Goal: Navigation & Orientation: Find specific page/section

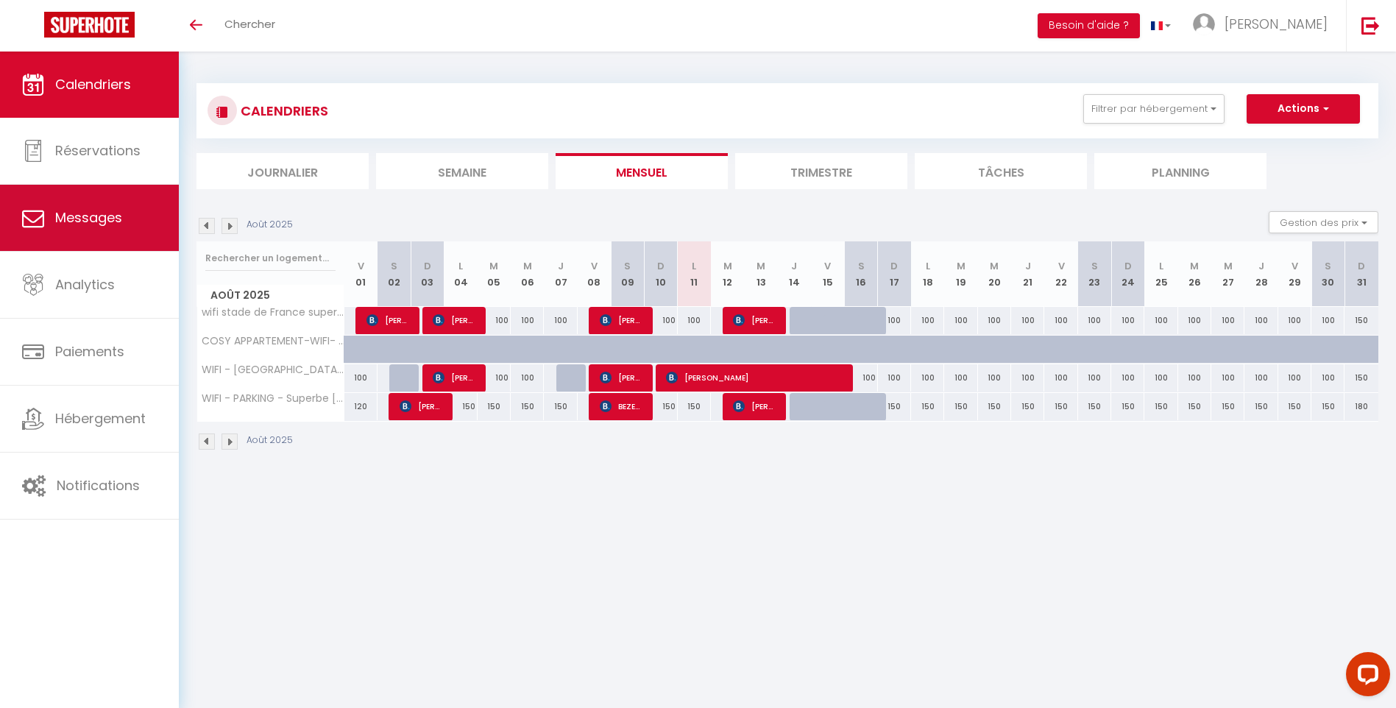
click at [101, 225] on span "Messages" at bounding box center [88, 217] width 67 height 18
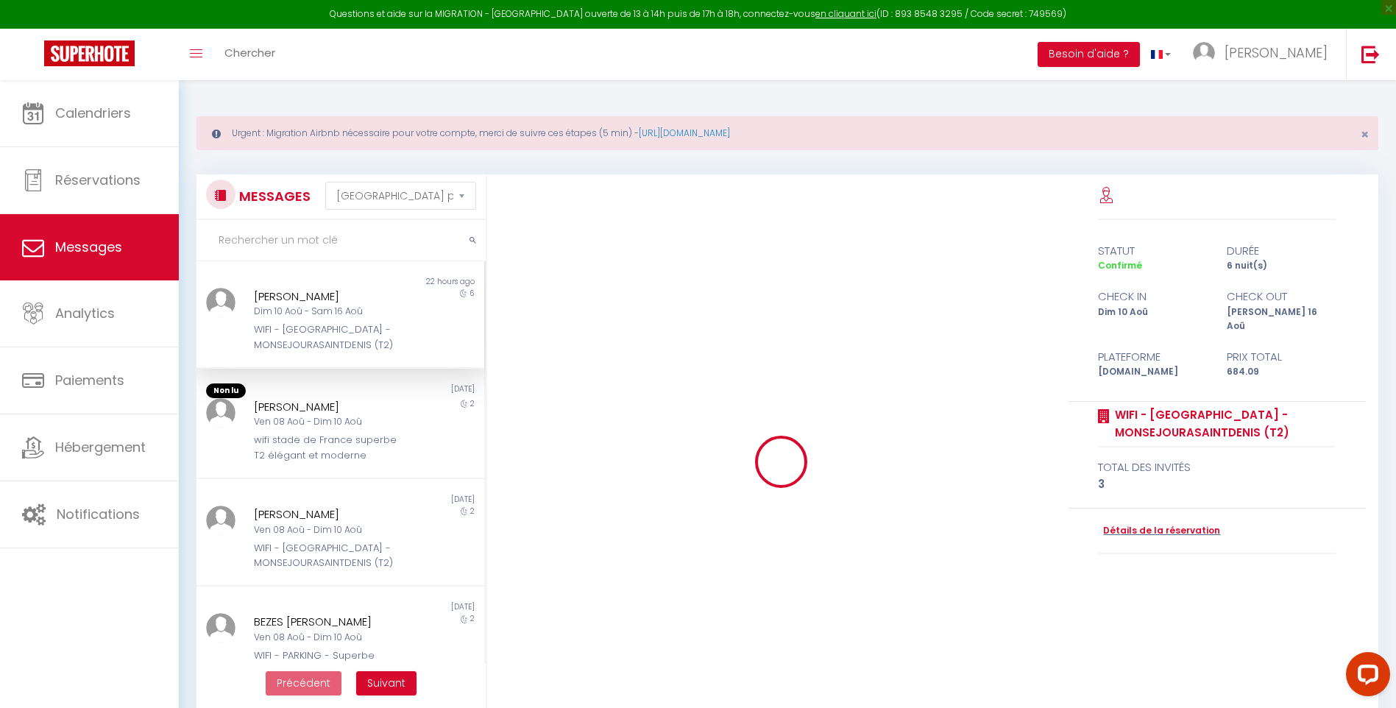
scroll to position [1453, 0]
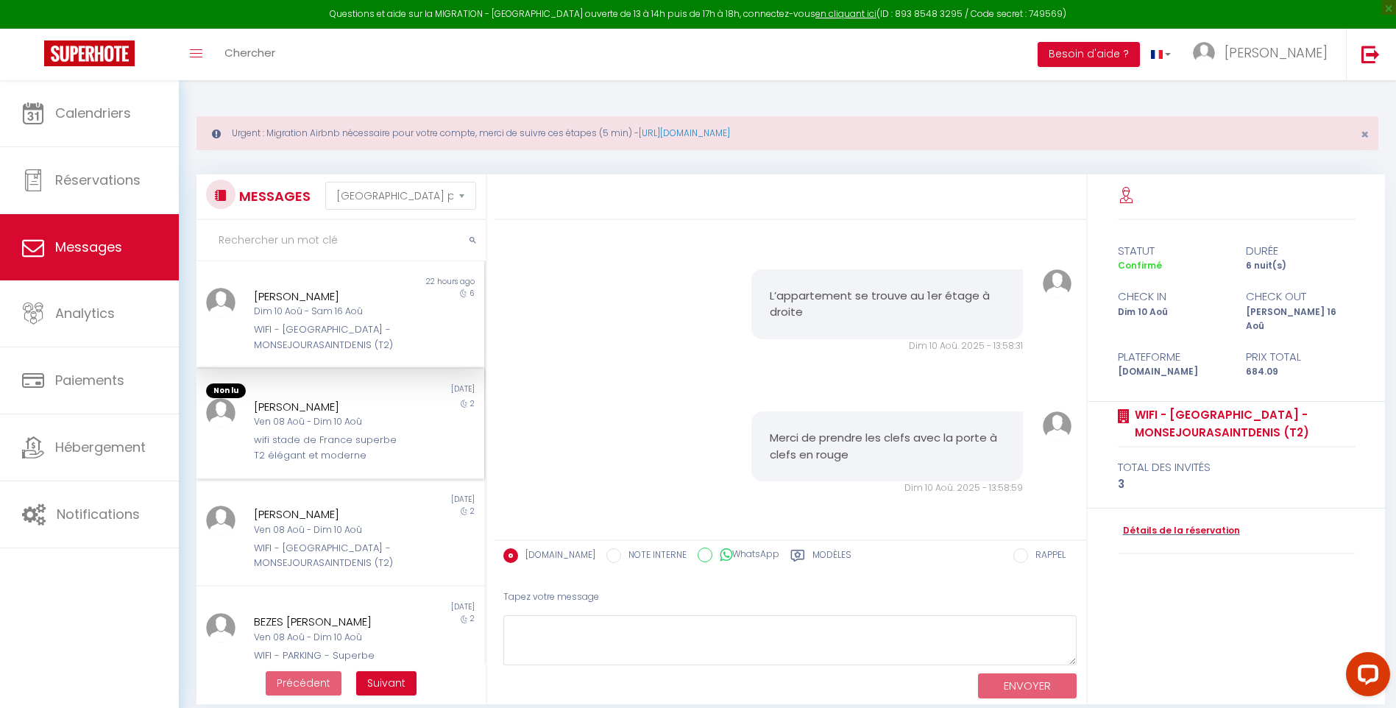
click at [358, 455] on div "wifi stade de France superbe T2 élégant et moderne" at bounding box center [328, 448] width 149 height 30
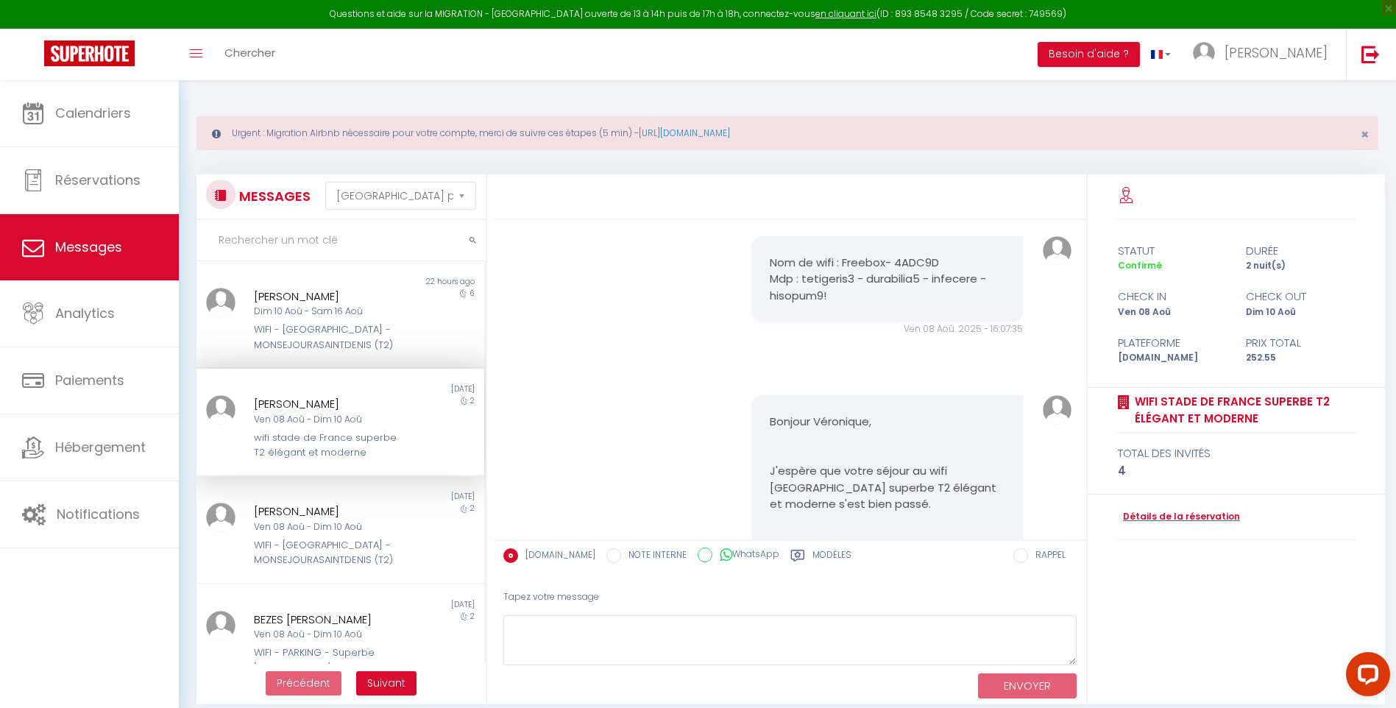
scroll to position [2898, 0]
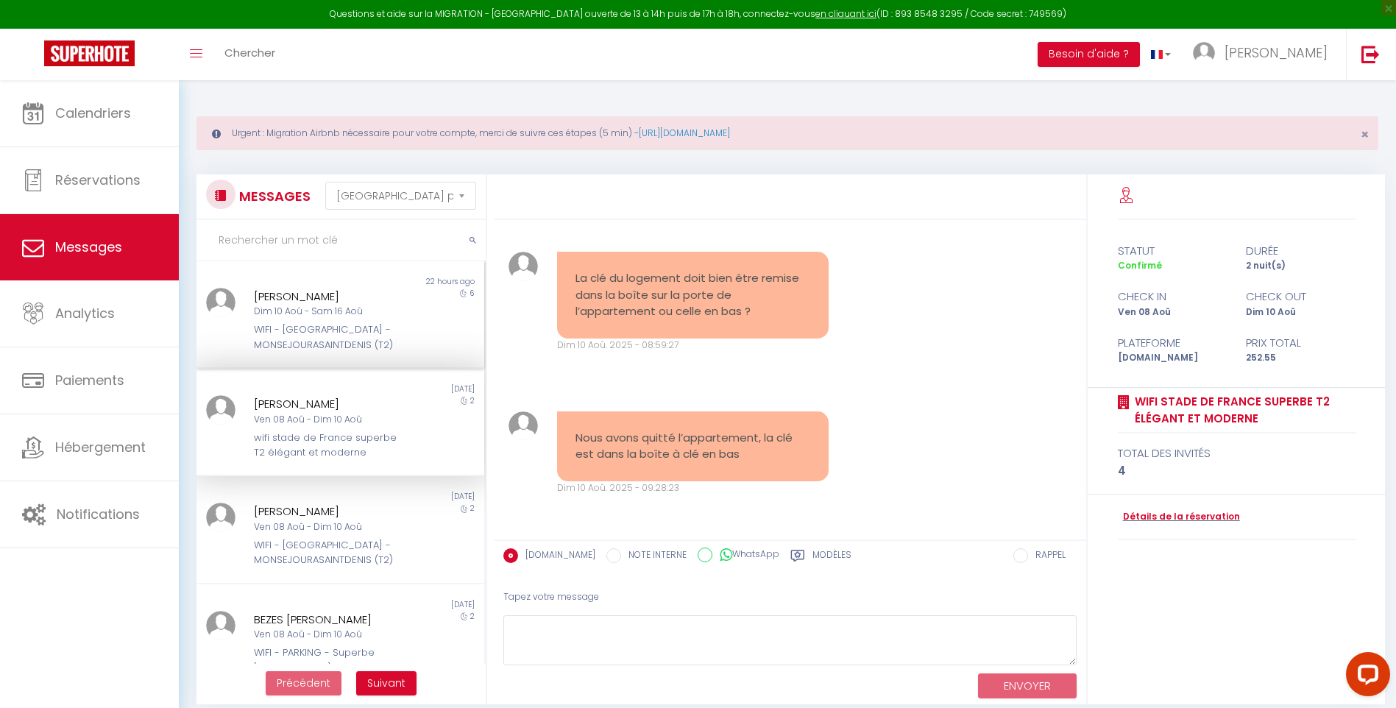
click at [388, 338] on div "WIFI - [GEOGRAPHIC_DATA] - MONSEJOURASAINTDENIS (T2)" at bounding box center [328, 337] width 149 height 30
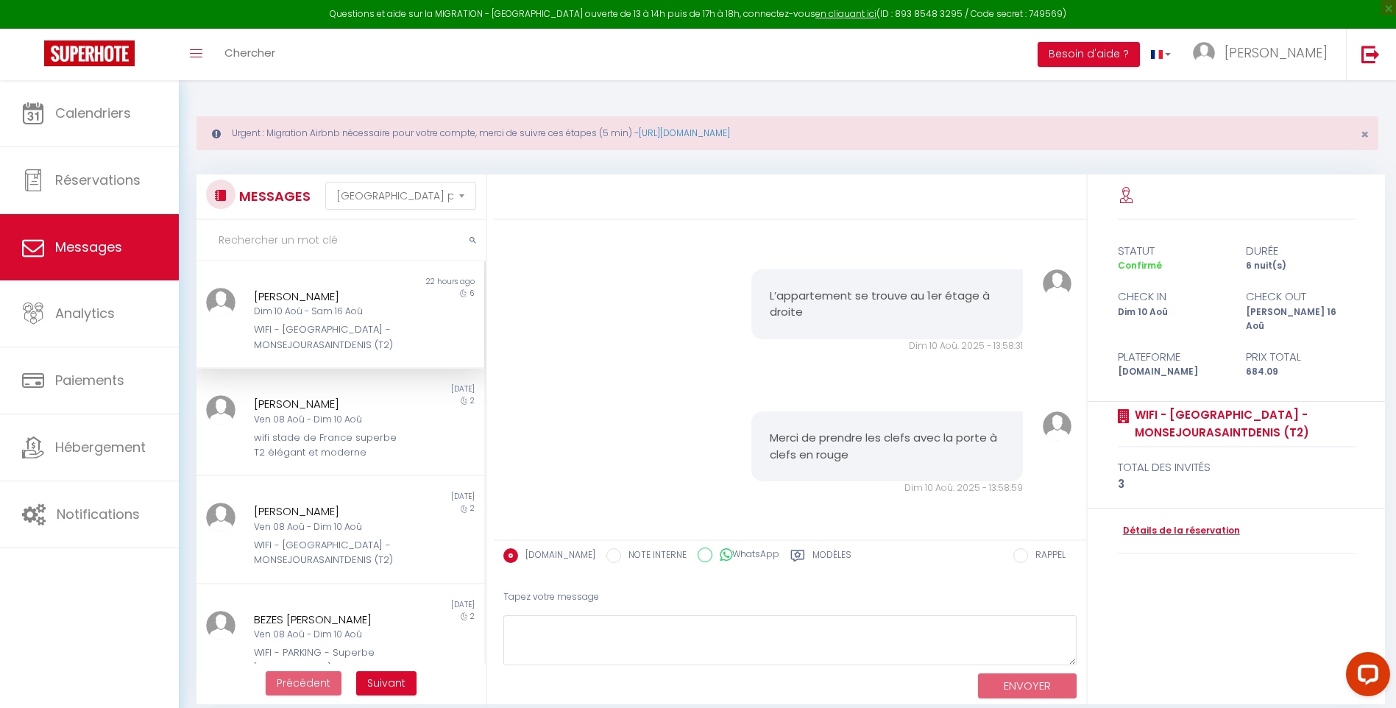
scroll to position [1453, 0]
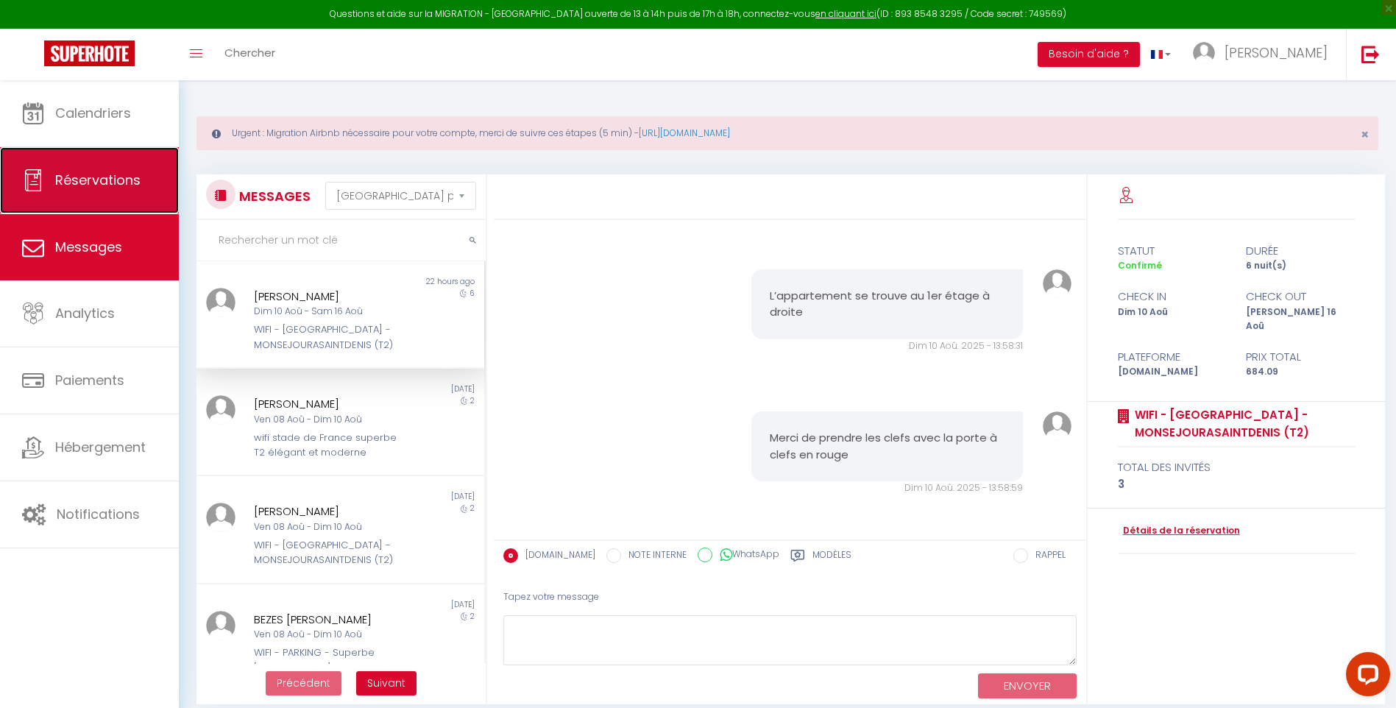
click at [120, 198] on link "Réservations" at bounding box center [89, 180] width 179 height 66
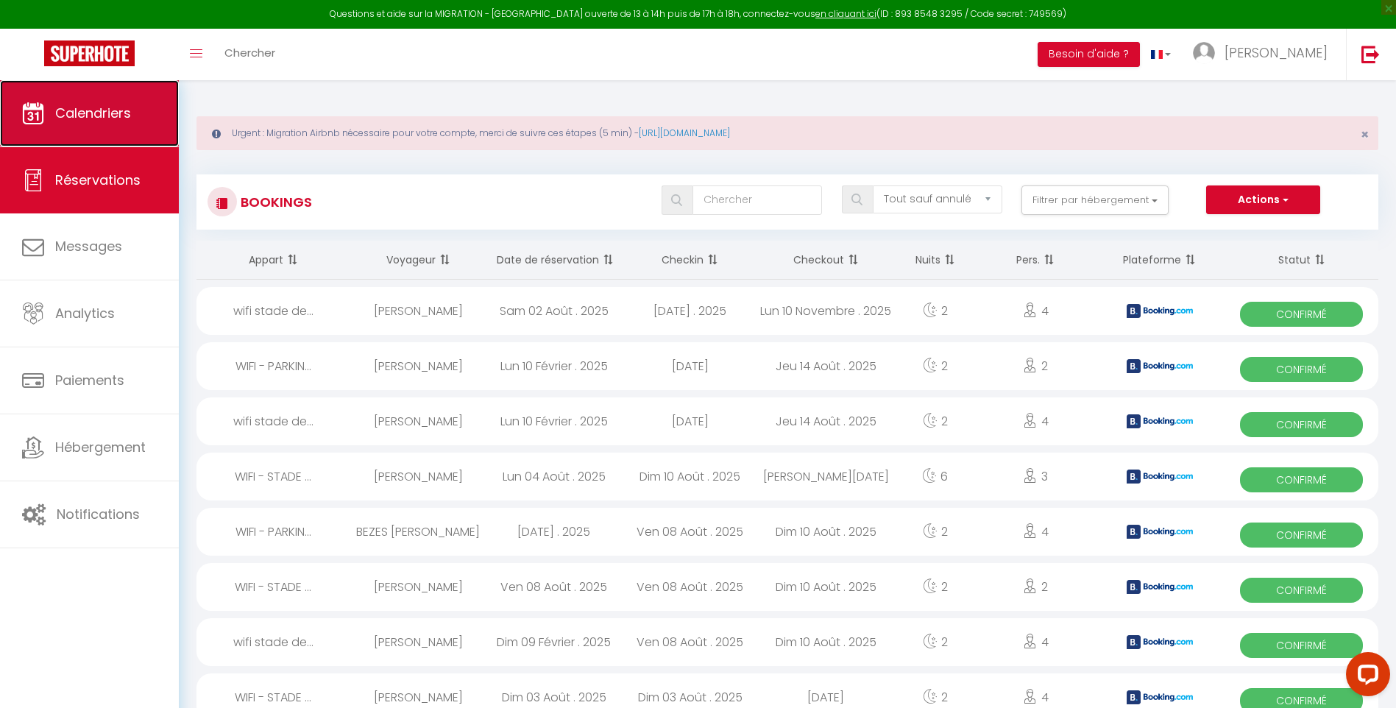
click at [112, 111] on span "Calendriers" at bounding box center [93, 113] width 76 height 18
